Goal: Check status: Check status

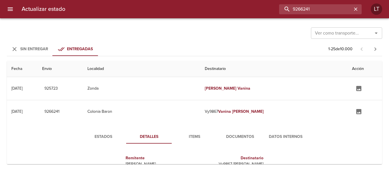
scroll to position [3, 0]
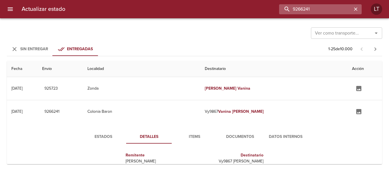
click at [318, 6] on input "9266241" at bounding box center [315, 9] width 73 height 10
paste input "514707"
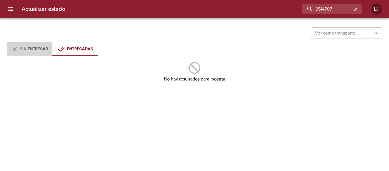
click at [46, 43] on button "Sin Entregar" at bounding box center [30, 49] width 46 height 14
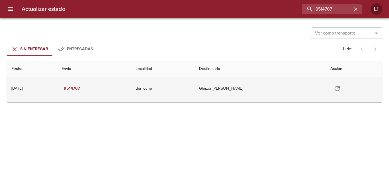
click at [219, 83] on td "Gleizor [PERSON_NAME]" at bounding box center [260, 88] width 131 height 23
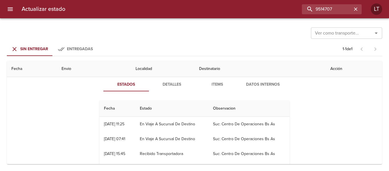
scroll to position [0, 0]
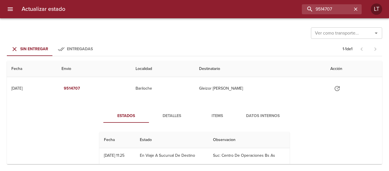
click at [163, 114] on span "Detalles" at bounding box center [171, 115] width 39 height 7
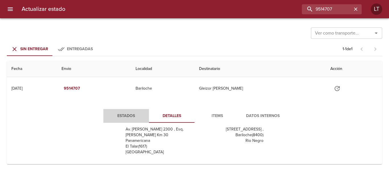
click at [124, 111] on button "Estados" at bounding box center [126, 116] width 46 height 14
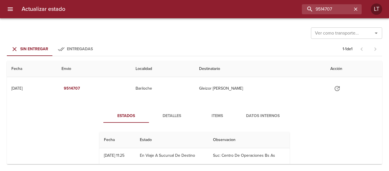
click at [167, 118] on span "Detalles" at bounding box center [171, 115] width 39 height 7
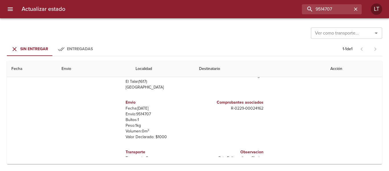
scroll to position [20, 0]
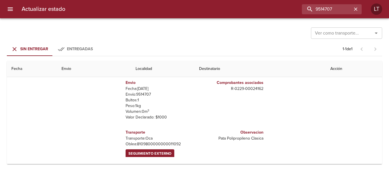
click at [153, 141] on p "[PERSON_NAME]: 8109800000000011092" at bounding box center [159, 144] width 67 height 6
copy p "8109800000000011092"
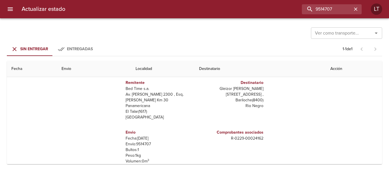
scroll to position [0, 0]
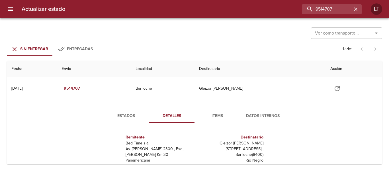
click at [219, 112] on span "Items" at bounding box center [217, 115] width 39 height 7
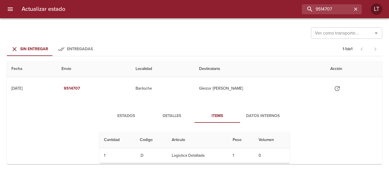
click at [257, 112] on span "Datos Internos" at bounding box center [263, 115] width 39 height 7
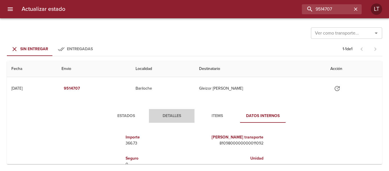
click at [164, 113] on span "Detalles" at bounding box center [171, 115] width 39 height 7
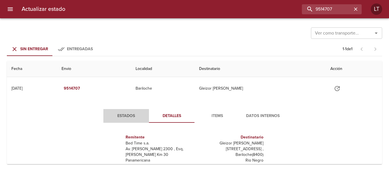
click at [131, 117] on span "Estados" at bounding box center [126, 115] width 39 height 7
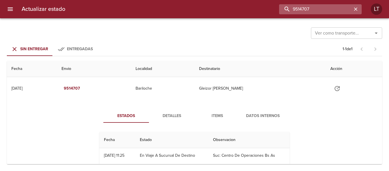
click at [331, 8] on input "9514707" at bounding box center [315, 9] width 73 height 10
click at [338, 9] on input "9514707" at bounding box center [315, 9] width 73 height 10
paste input "1382"
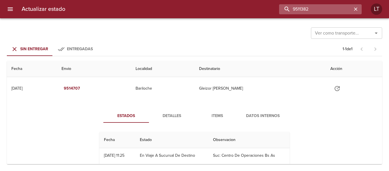
type input "9511382"
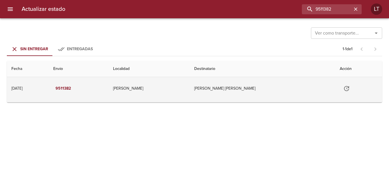
click at [189, 97] on td "[PERSON_NAME]" at bounding box center [149, 88] width 81 height 23
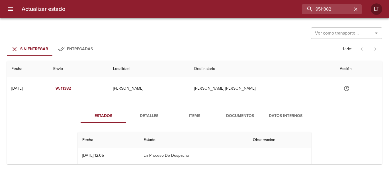
click at [164, 118] on span "Detalles" at bounding box center [149, 115] width 39 height 7
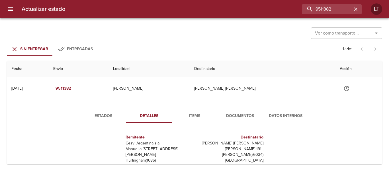
click at [238, 118] on span "Documentos" at bounding box center [240, 115] width 39 height 7
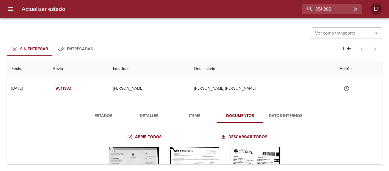
click at [148, 112] on span "Detalles" at bounding box center [149, 115] width 39 height 7
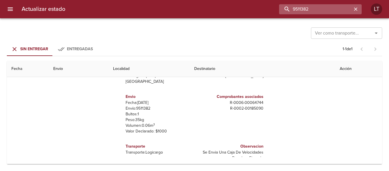
click at [334, 13] on input "9511382" at bounding box center [315, 9] width 73 height 10
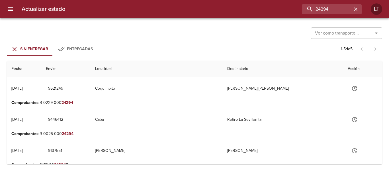
click at [88, 48] on span "Entregadas" at bounding box center [80, 48] width 26 height 5
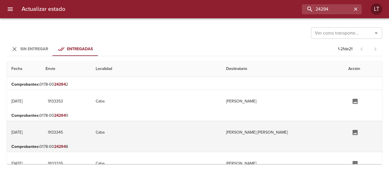
scroll to position [85, 0]
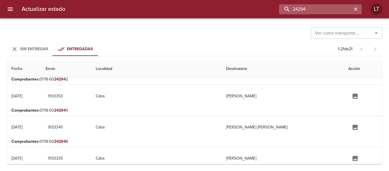
click at [332, 10] on input "24294" at bounding box center [315, 9] width 73 height 10
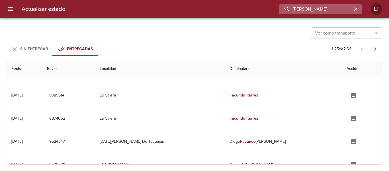
scroll to position [0, 0]
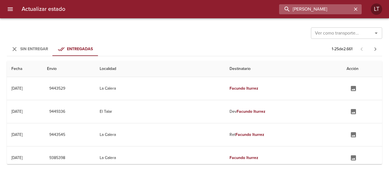
click at [307, 9] on input "[PERSON_NAME]" at bounding box center [315, 9] width 73 height 10
click at [307, 9] on input "9443529" at bounding box center [315, 9] width 73 height 10
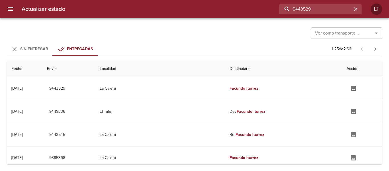
type input "9443529"
click at [46, 53] on button "Sin Entregar" at bounding box center [30, 49] width 46 height 14
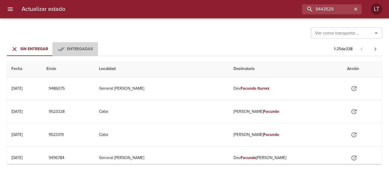
click at [74, 49] on span "Entregadas" at bounding box center [80, 48] width 26 height 5
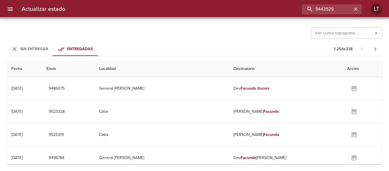
click at [34, 49] on span "Sin Entregar" at bounding box center [34, 48] width 28 height 5
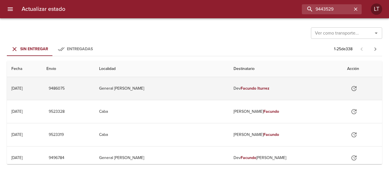
click at [218, 89] on td "General [PERSON_NAME]" at bounding box center [162, 88] width 134 height 23
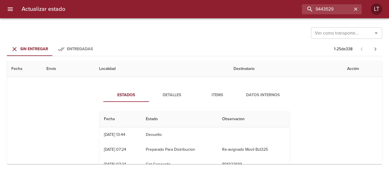
scroll to position [28, 0]
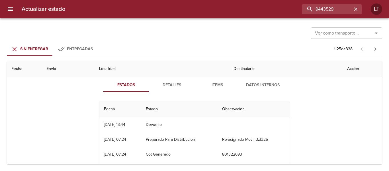
click at [173, 86] on span "Detalles" at bounding box center [171, 84] width 39 height 7
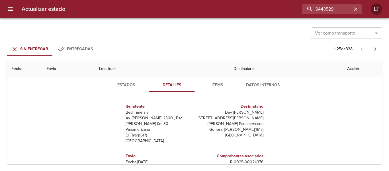
click at [208, 85] on span "Items" at bounding box center [217, 84] width 39 height 7
